Goal: Task Accomplishment & Management: Use online tool/utility

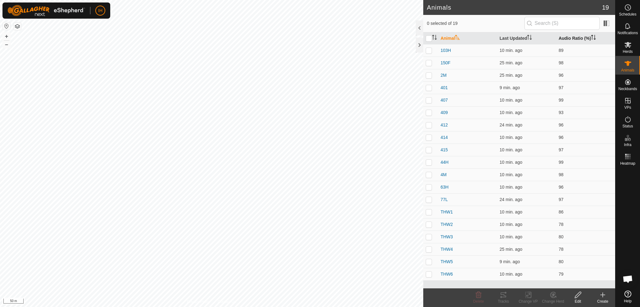
click at [567, 40] on th "Audio Ratio (%)" at bounding box center [585, 38] width 59 height 12
click at [571, 39] on th "Audio Ratio (%)" at bounding box center [585, 38] width 59 height 12
click at [504, 295] on icon at bounding box center [503, 294] width 7 height 7
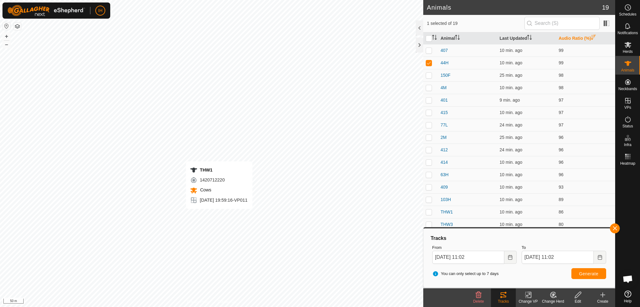
checkbox input "false"
checkbox input "true"
click at [580, 276] on button "Generate" at bounding box center [589, 273] width 35 height 11
